Goal: Navigation & Orientation: Find specific page/section

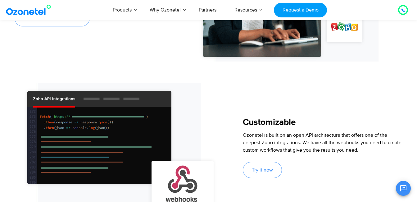
scroll to position [653, 0]
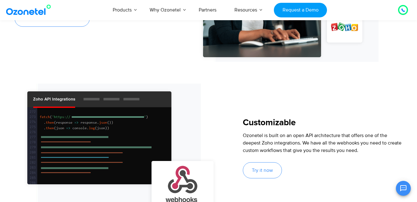
click at [92, 102] on img at bounding box center [119, 149] width 197 height 130
click at [92, 99] on img at bounding box center [119, 149] width 197 height 130
click at [116, 99] on img at bounding box center [119, 149] width 197 height 130
click at [130, 99] on img at bounding box center [119, 149] width 197 height 130
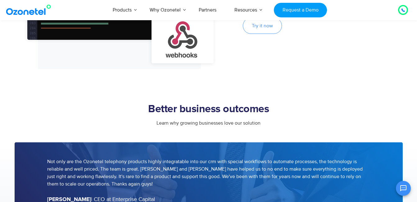
scroll to position [808, 0]
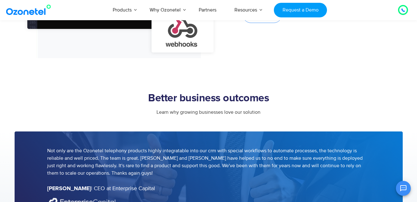
click at [175, 94] on h2 "Better business outcomes" at bounding box center [209, 98] width 388 height 12
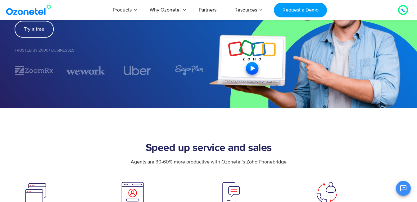
scroll to position [155, 0]
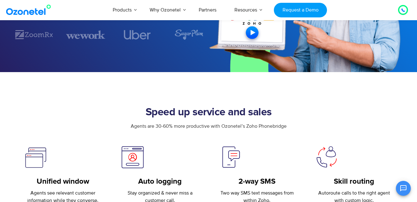
click at [258, 111] on h2 "Speed up service and sales" at bounding box center [209, 112] width 388 height 12
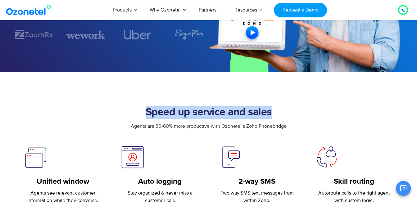
click at [258, 111] on h2 "Speed up service and sales" at bounding box center [209, 112] width 388 height 12
drag, startPoint x: 258, startPoint y: 111, endPoint x: 264, endPoint y: 109, distance: 6.5
click at [264, 109] on h2 "Speed up service and sales" at bounding box center [209, 112] width 388 height 12
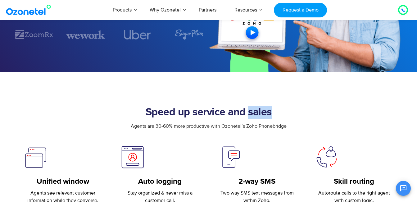
click at [264, 109] on h2 "Speed up service and sales" at bounding box center [209, 112] width 388 height 12
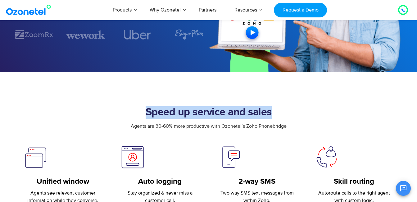
click at [264, 109] on h2 "Speed up service and sales" at bounding box center [209, 112] width 388 height 12
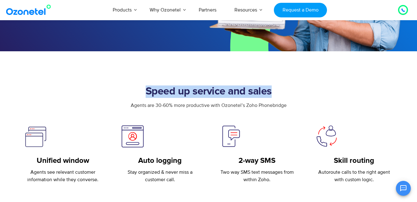
scroll to position [186, 0]
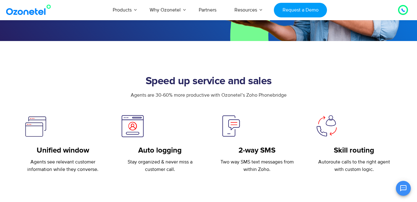
click at [257, 100] on div "Agents are 30-60% more productive with Ozonetel’s Zoho Phonebridge" at bounding box center [209, 102] width 388 height 23
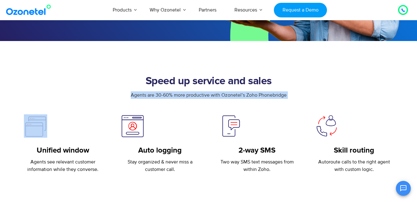
click at [257, 100] on div "Agents are 30-60% more productive with Ozonetel’s Zoho Phonebridge" at bounding box center [209, 102] width 388 height 23
drag, startPoint x: 257, startPoint y: 100, endPoint x: 282, endPoint y: 95, distance: 25.3
click at [282, 95] on span "Agents are 30-60% more productive with Ozonetel’s Zoho Phonebridge" at bounding box center [209, 95] width 156 height 6
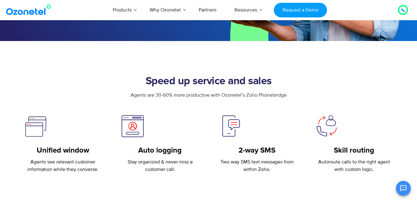
click at [279, 96] on span "Agents are 30-60% more productive with Ozonetel’s Zoho Phonebridge" at bounding box center [209, 95] width 156 height 6
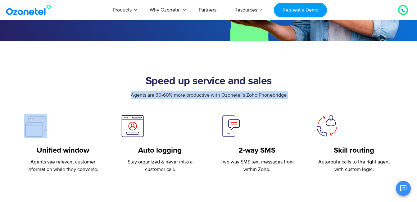
click at [279, 96] on span "Agents are 30-60% more productive with Ozonetel’s Zoho Phonebridge" at bounding box center [209, 95] width 156 height 6
drag, startPoint x: 279, startPoint y: 96, endPoint x: 286, endPoint y: 96, distance: 6.9
click at [286, 96] on span "Agents are 30-60% more productive with Ozonetel’s Zoho Phonebridge" at bounding box center [209, 95] width 156 height 6
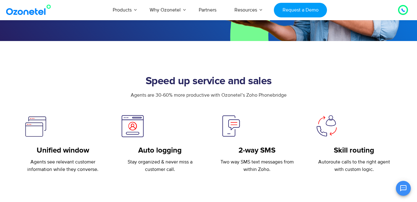
click at [287, 99] on div "Agents are 30-60% more productive with Ozonetel’s Zoho Phonebridge" at bounding box center [209, 102] width 388 height 23
click at [287, 99] on div "Agents are 30-60% more productive with Ozonetel’s Zoho Phonebridge" at bounding box center [209, 94] width 388 height 7
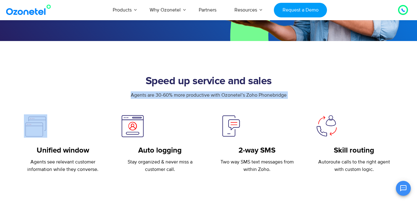
click at [287, 99] on div "Agents are 30-60% more productive with Ozonetel’s Zoho Phonebridge" at bounding box center [209, 94] width 388 height 7
click at [192, 95] on span "Agents are 30-60% more productive with Ozonetel’s Zoho Phonebridge" at bounding box center [209, 95] width 156 height 6
click at [192, 94] on span "Agents are 30-60% more productive with Ozonetel’s Zoho Phonebridge" at bounding box center [209, 95] width 156 height 6
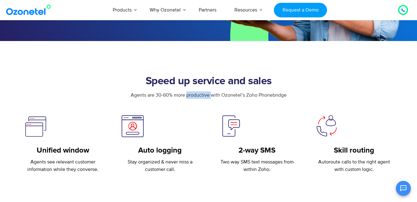
click at [192, 94] on span "Agents are 30-60% more productive with Ozonetel’s Zoho Phonebridge" at bounding box center [209, 95] width 156 height 6
drag, startPoint x: 193, startPoint y: 93, endPoint x: 245, endPoint y: 97, distance: 52.1
click at [245, 97] on span "Agents are 30-60% more productive with Ozonetel’s Zoho Phonebridge" at bounding box center [209, 95] width 156 height 6
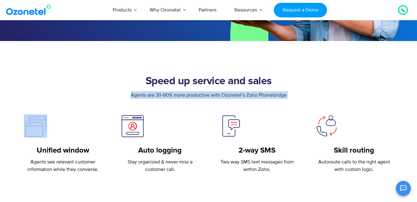
click at [245, 97] on span "Agents are 30-60% more productive with Ozonetel’s Zoho Phonebridge" at bounding box center [209, 95] width 156 height 6
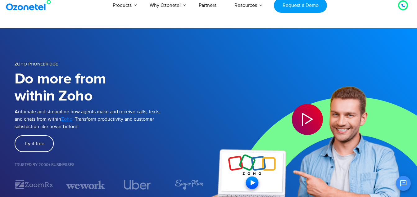
scroll to position [0, 0]
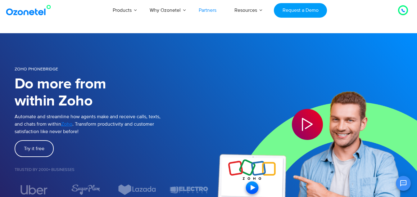
click at [205, 17] on link "Partners" at bounding box center [208, 10] width 36 height 21
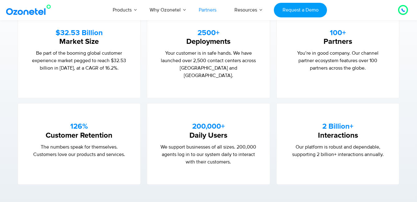
scroll to position [435, 0]
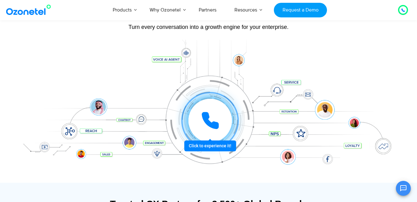
scroll to position [62, 0]
